Goal: Transaction & Acquisition: Purchase product/service

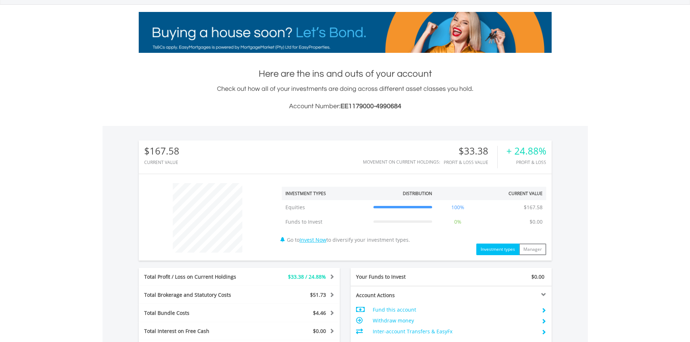
scroll to position [271, 0]
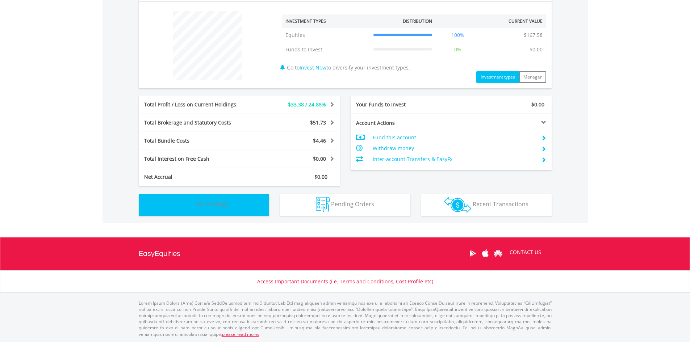
click at [236, 201] on button "Holdings All Holdings" at bounding box center [204, 205] width 130 height 22
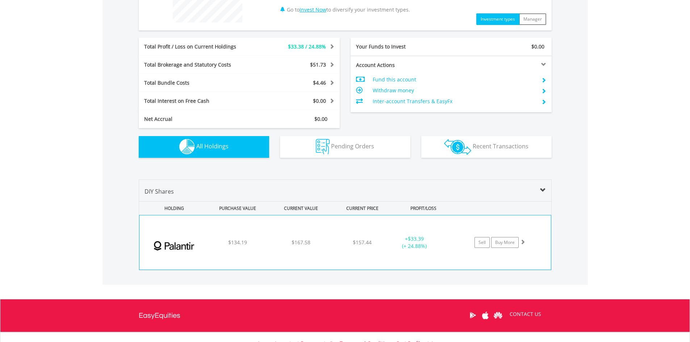
scroll to position [373, 0]
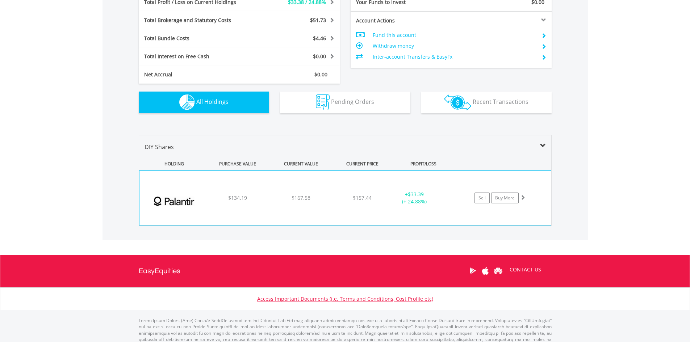
click at [244, 219] on div "﻿ Palantir Technologies Inc $134.19 $167.58 $157.44 + $33.39 (+ 24.88%) Sell Bu…" at bounding box center [346, 198] width 412 height 54
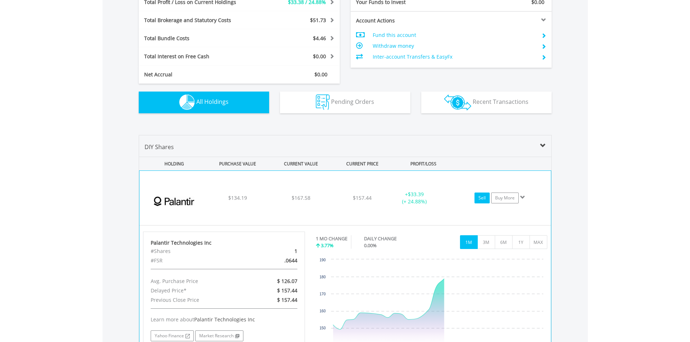
click at [486, 202] on link "Sell" at bounding box center [482, 198] width 15 height 11
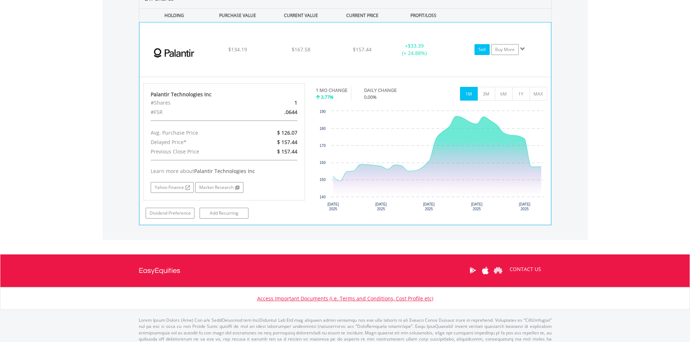
scroll to position [539, 0]
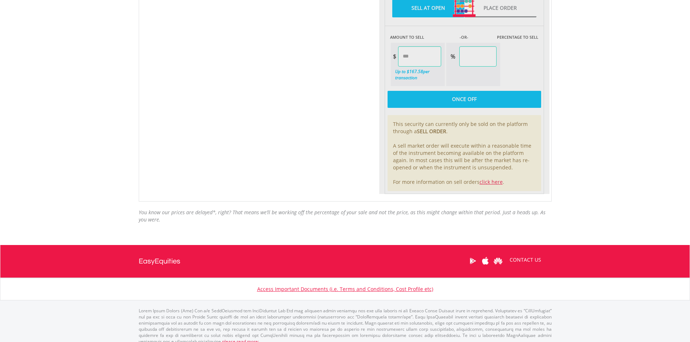
scroll to position [415, 0]
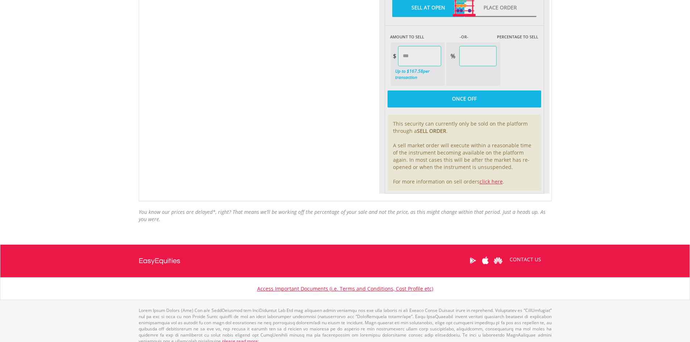
type input "******"
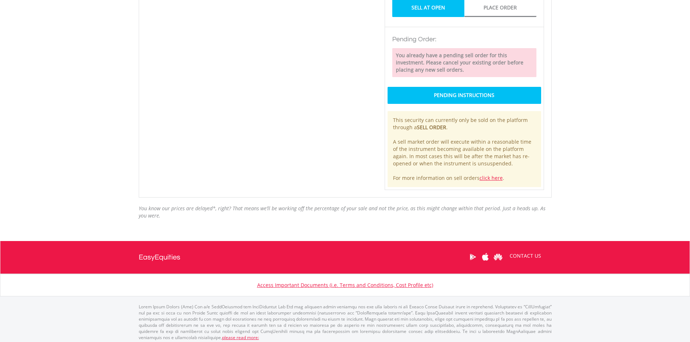
scroll to position [294, 0]
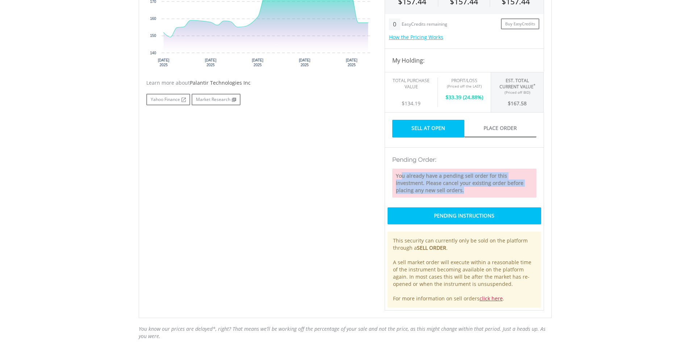
drag, startPoint x: 403, startPoint y: 175, endPoint x: 441, endPoint y: 192, distance: 42.0
click at [441, 192] on div "You already have a pending sell order for this investment. Please cancel your e…" at bounding box center [465, 183] width 144 height 29
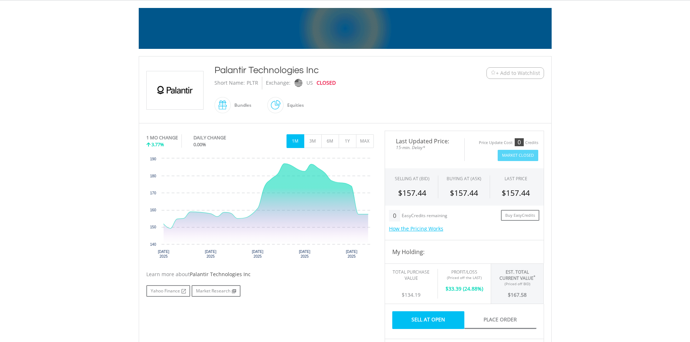
scroll to position [0, 0]
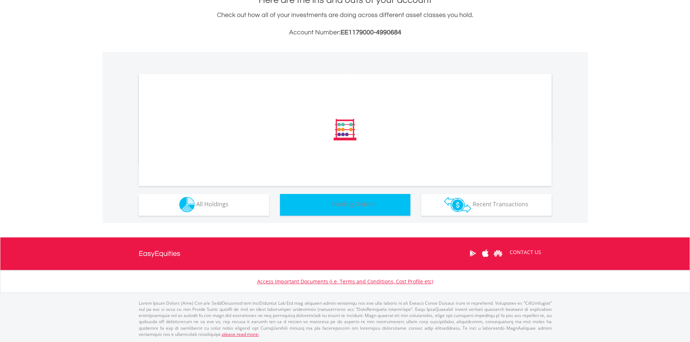
click at [331, 199] on button "Pending Orders Pending Orders" at bounding box center [345, 205] width 130 height 22
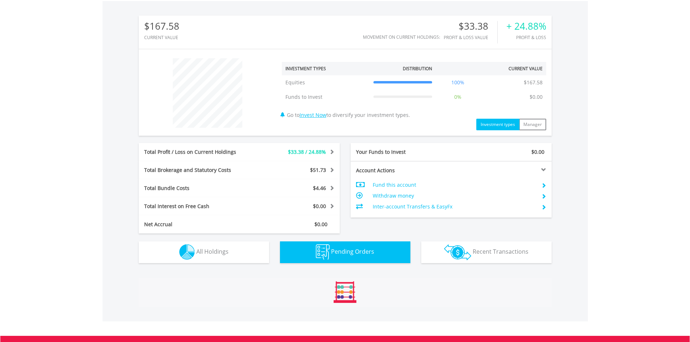
scroll to position [379, 0]
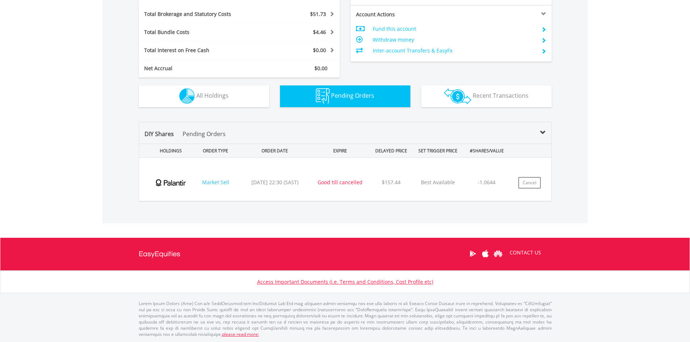
drag, startPoint x: 380, startPoint y: 184, endPoint x: 498, endPoint y: 187, distance: 117.8
click at [498, 187] on div "﻿ Palantir Technologies Inc (PLTR) Market Sell 2025/08/19 22:30 (SAST) Good til…" at bounding box center [345, 179] width 412 height 43
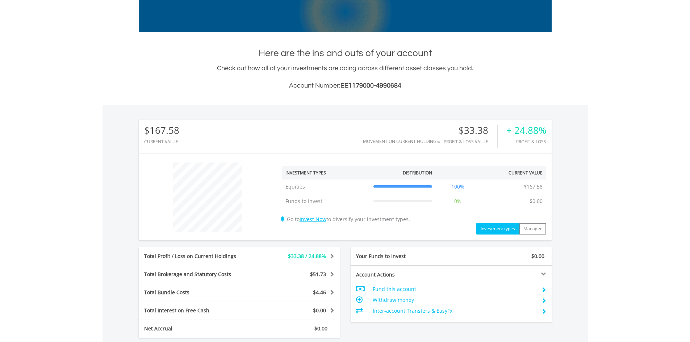
scroll to position [17, 0]
